Goal: Obtain resource: Download file/media

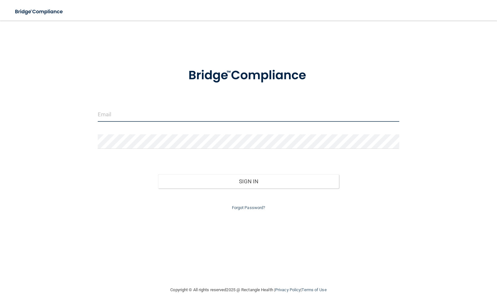
click at [133, 112] on input "email" at bounding box center [248, 114] width 301 height 15
type input "[EMAIL_ADDRESS][DOMAIN_NAME]"
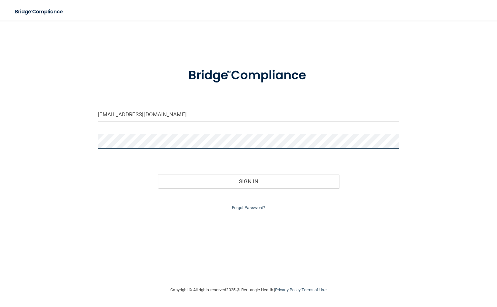
click at [158, 174] on button "Sign In" at bounding box center [248, 181] width 181 height 14
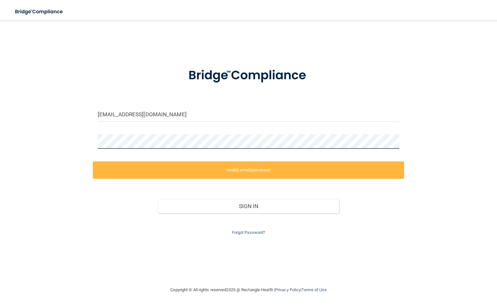
click at [46, 156] on div "[EMAIL_ADDRESS][DOMAIN_NAME] Invalid email/password. You don't have permission …" at bounding box center [248, 153] width 471 height 253
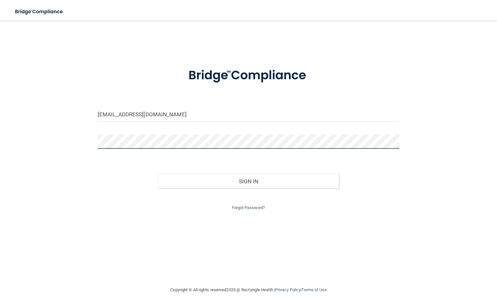
click at [158, 174] on button "Sign In" at bounding box center [248, 181] width 181 height 14
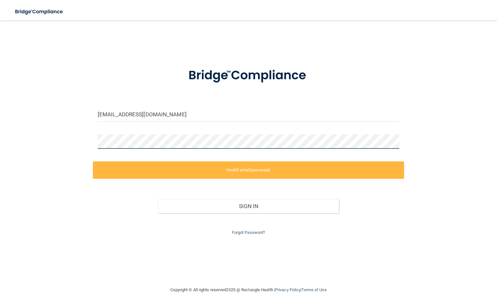
click at [23, 143] on div "[EMAIL_ADDRESS][DOMAIN_NAME] Invalid email/password. You don't have permission …" at bounding box center [248, 153] width 471 height 253
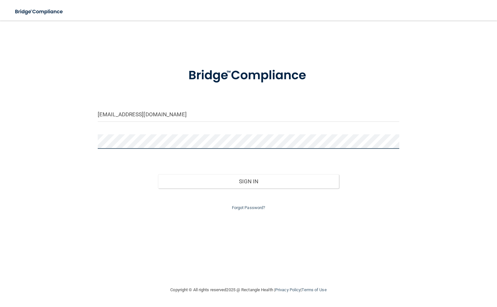
click at [158, 174] on button "Sign In" at bounding box center [248, 181] width 181 height 14
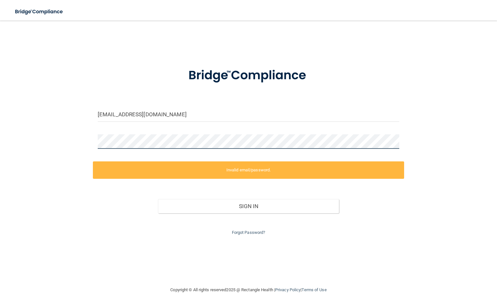
click at [72, 151] on div "[EMAIL_ADDRESS][DOMAIN_NAME] Invalid email/password. You don't have permission …" at bounding box center [248, 153] width 471 height 253
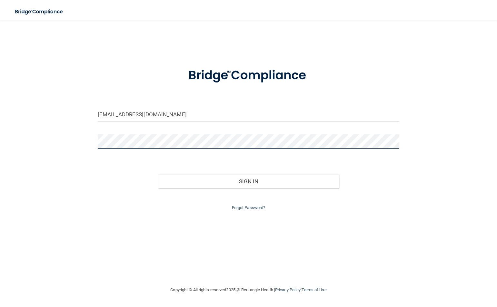
click at [158, 174] on button "Sign In" at bounding box center [248, 181] width 181 height 14
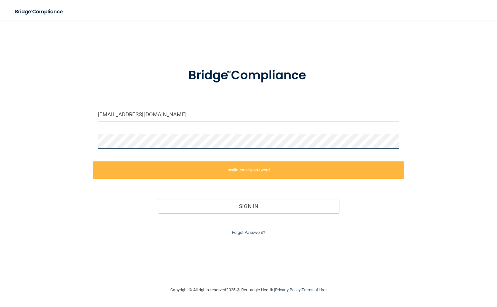
click at [24, 152] on div "[EMAIL_ADDRESS][DOMAIN_NAME] Invalid email/password. You don't have permission …" at bounding box center [248, 153] width 471 height 253
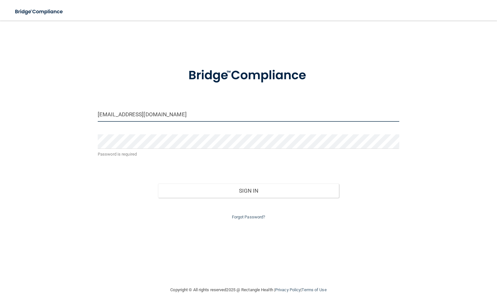
click at [199, 117] on input "[EMAIL_ADDRESS][DOMAIN_NAME]" at bounding box center [248, 114] width 301 height 15
drag, startPoint x: 222, startPoint y: 117, endPoint x: 168, endPoint y: 119, distance: 53.9
click at [168, 119] on input "[EMAIL_ADDRESS][DOMAIN_NAME]" at bounding box center [248, 114] width 301 height 15
click at [181, 113] on input "[EMAIL_ADDRESS][DOMAIN_NAME]" at bounding box center [248, 114] width 301 height 15
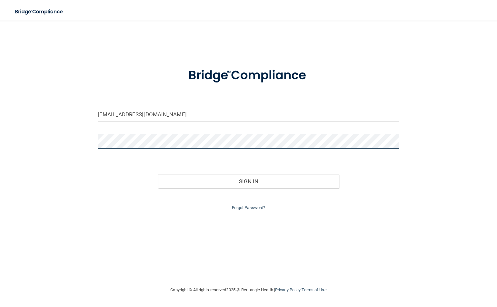
click at [158, 174] on button "Sign In" at bounding box center [248, 181] width 181 height 14
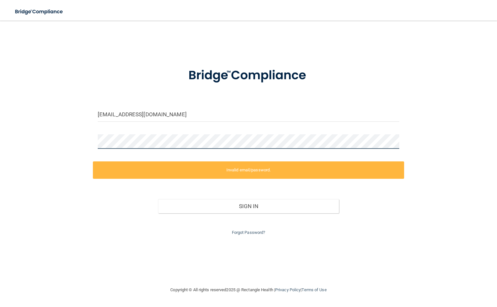
click at [16, 166] on div "[EMAIL_ADDRESS][DOMAIN_NAME] Invalid email/password. You don't have permission …" at bounding box center [248, 153] width 471 height 253
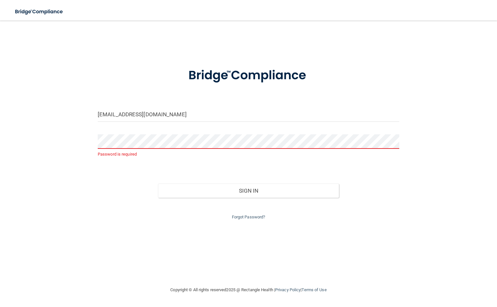
click at [239, 221] on div "[EMAIL_ADDRESS][DOMAIN_NAME] Password is required Invalid email/password. You d…" at bounding box center [248, 153] width 471 height 253
click at [240, 218] on link "Forgot Password?" at bounding box center [249, 217] width 34 height 5
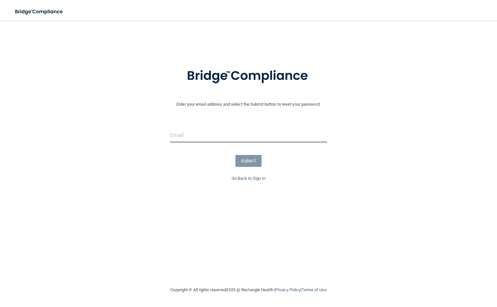
click at [202, 133] on input "email" at bounding box center [248, 135] width 157 height 15
type input "[EMAIL_ADDRESS][PERSON_NAME][DOMAIN_NAME]"
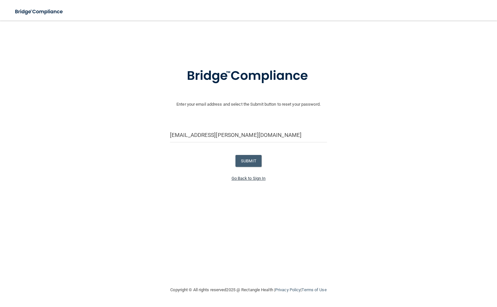
click at [246, 180] on link "Go Back to Sign In" at bounding box center [248, 178] width 34 height 5
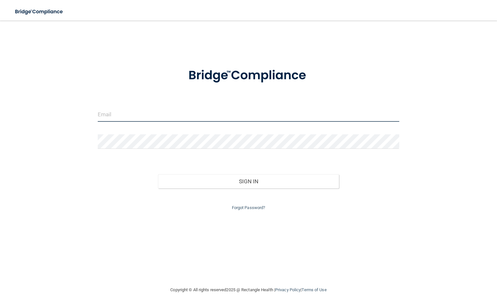
click at [113, 109] on input "email" at bounding box center [248, 114] width 301 height 15
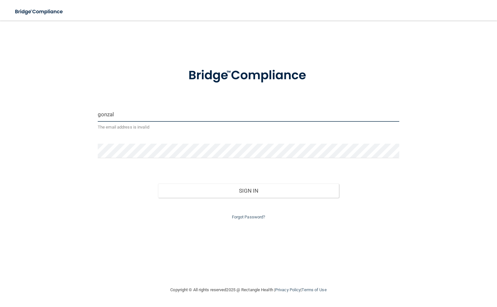
type input "[EMAIL_ADDRESS][PERSON_NAME][DOMAIN_NAME]"
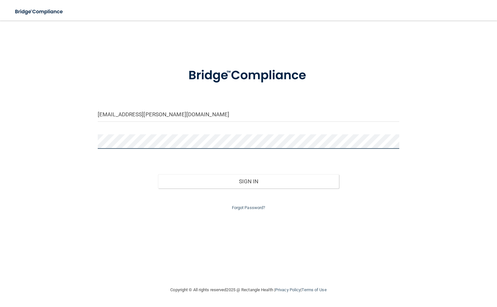
click at [158, 174] on button "Sign In" at bounding box center [248, 181] width 181 height 14
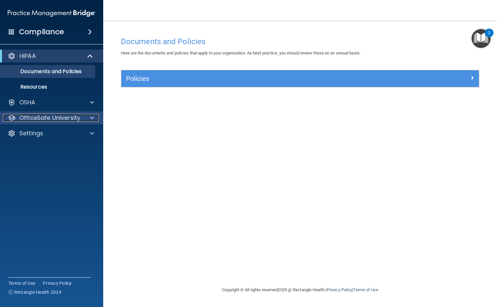
click at [93, 119] on span at bounding box center [92, 118] width 4 height 8
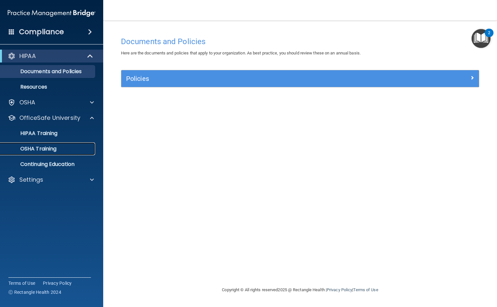
click at [52, 149] on p "OSHA Training" at bounding box center [30, 149] width 52 height 6
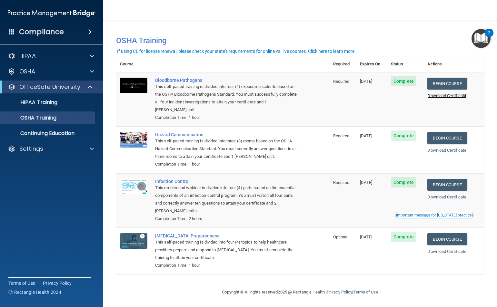
click at [450, 94] on link "Download Certificate" at bounding box center [446, 95] width 39 height 5
click at [449, 152] on link "Download Certificate" at bounding box center [446, 150] width 39 height 5
click at [443, 200] on link "Download Certificate" at bounding box center [446, 197] width 39 height 5
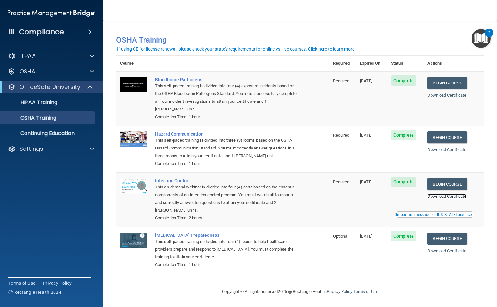
scroll to position [2, 0]
click at [443, 251] on link "Download Certificate" at bounding box center [446, 251] width 39 height 5
click at [448, 250] on link "Download Certificate" at bounding box center [446, 251] width 39 height 5
click at [54, 100] on p "HIPAA Training" at bounding box center [30, 102] width 53 height 6
